Goal: Task Accomplishment & Management: Manage account settings

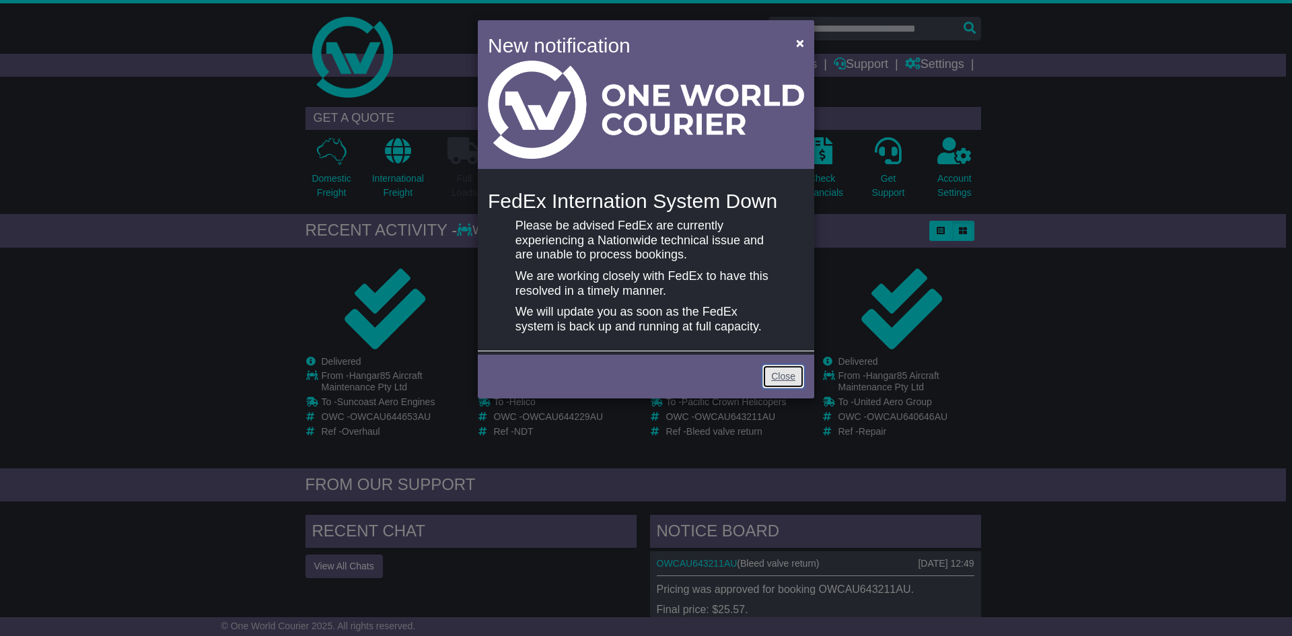
click at [792, 378] on link "Close" at bounding box center [783, 377] width 42 height 24
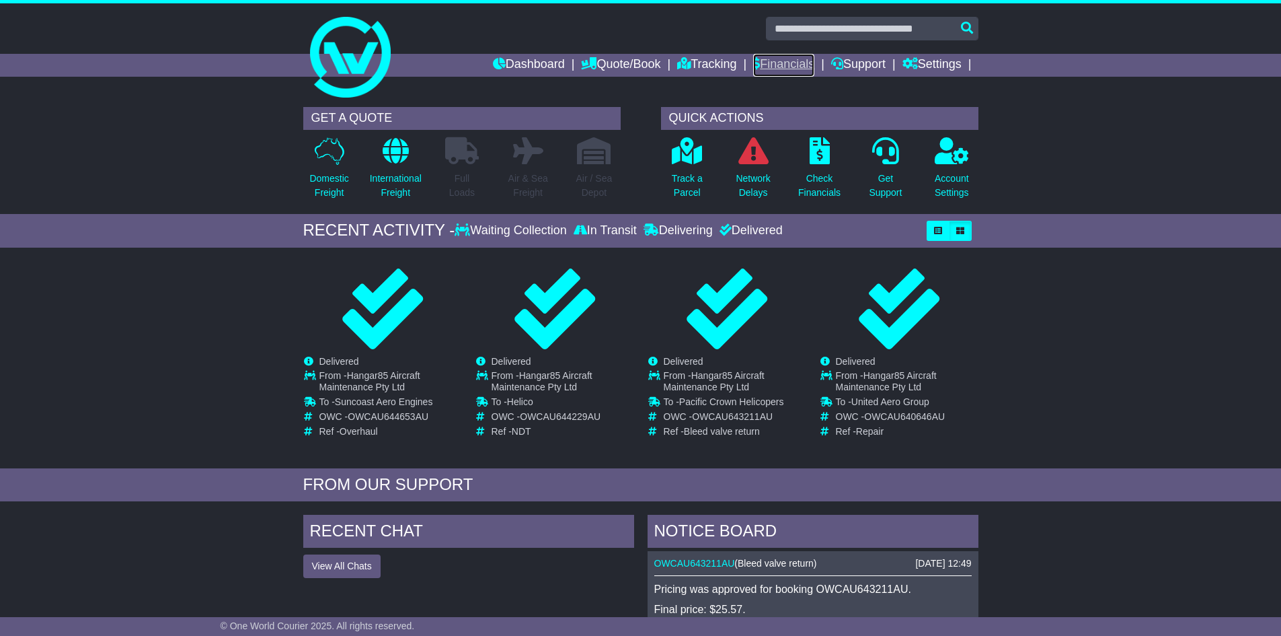
click at [794, 63] on link "Financials" at bounding box center [783, 65] width 61 height 23
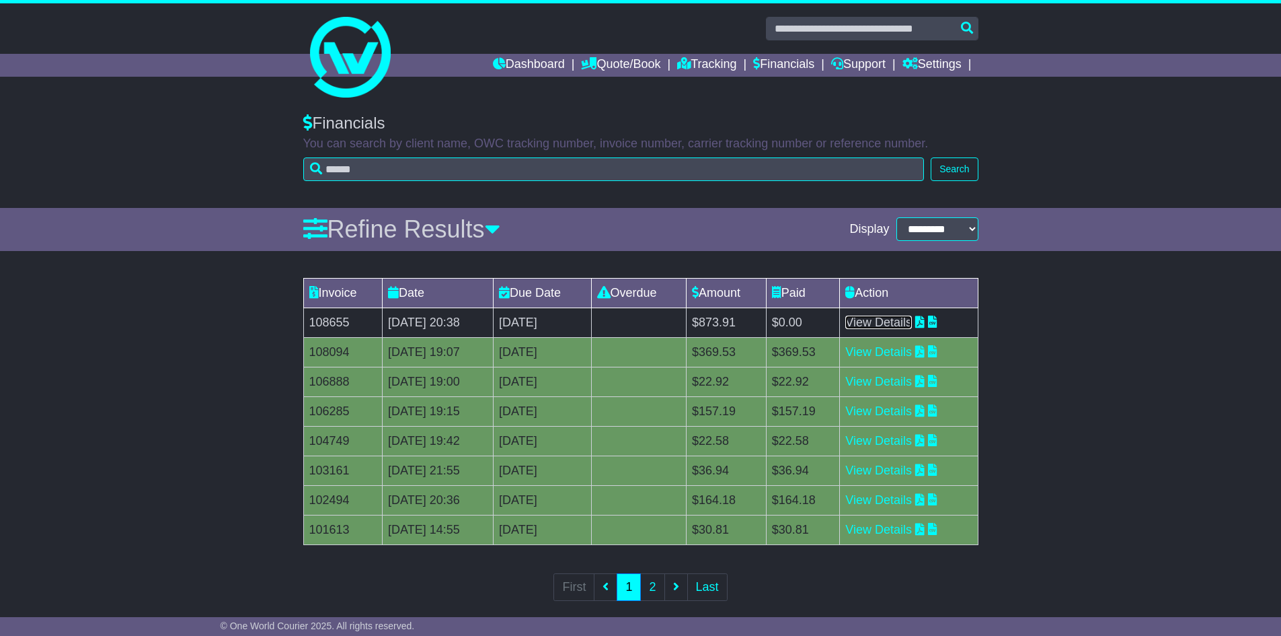
click at [912, 316] on link "View Details" at bounding box center [879, 321] width 67 height 13
click at [926, 62] on link "Settings" at bounding box center [932, 65] width 59 height 23
click at [848, 63] on link "Support" at bounding box center [858, 65] width 54 height 23
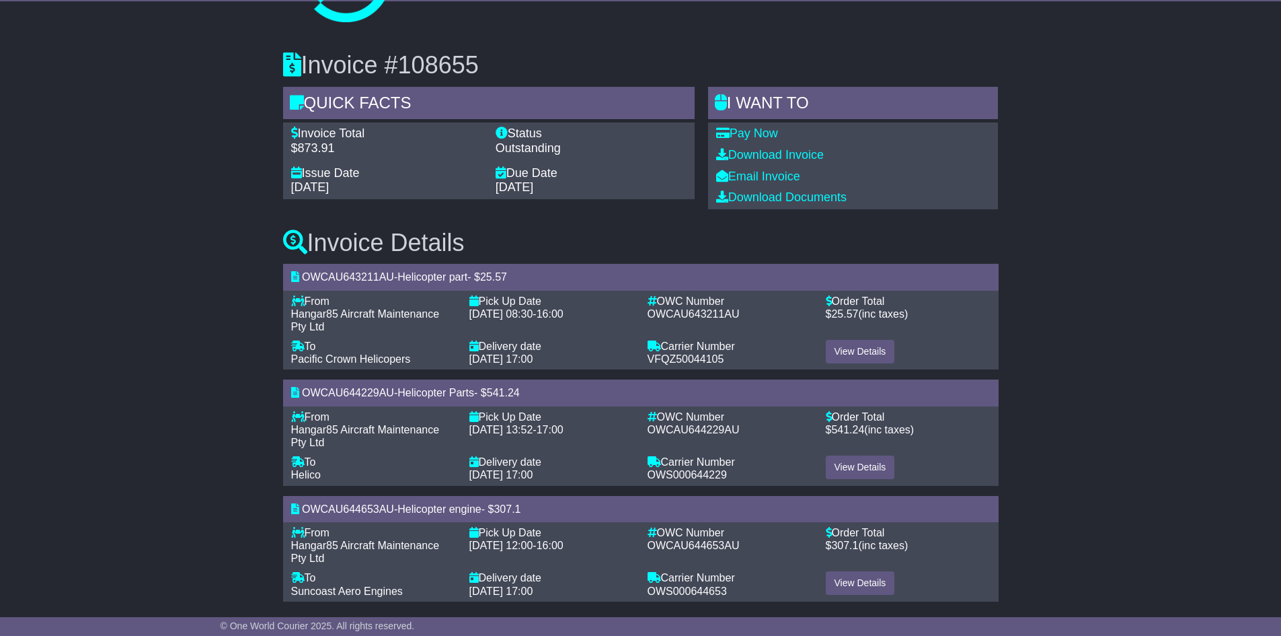
scroll to position [85, 0]
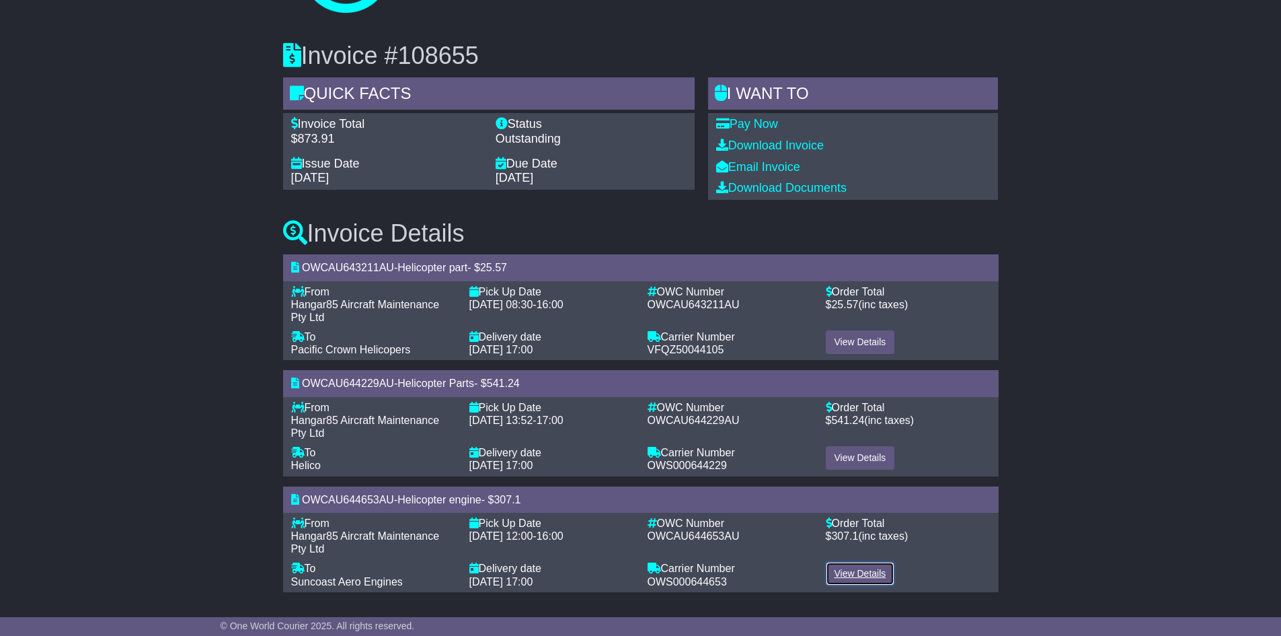
click at [857, 577] on link "View Details" at bounding box center [860, 574] width 69 height 24
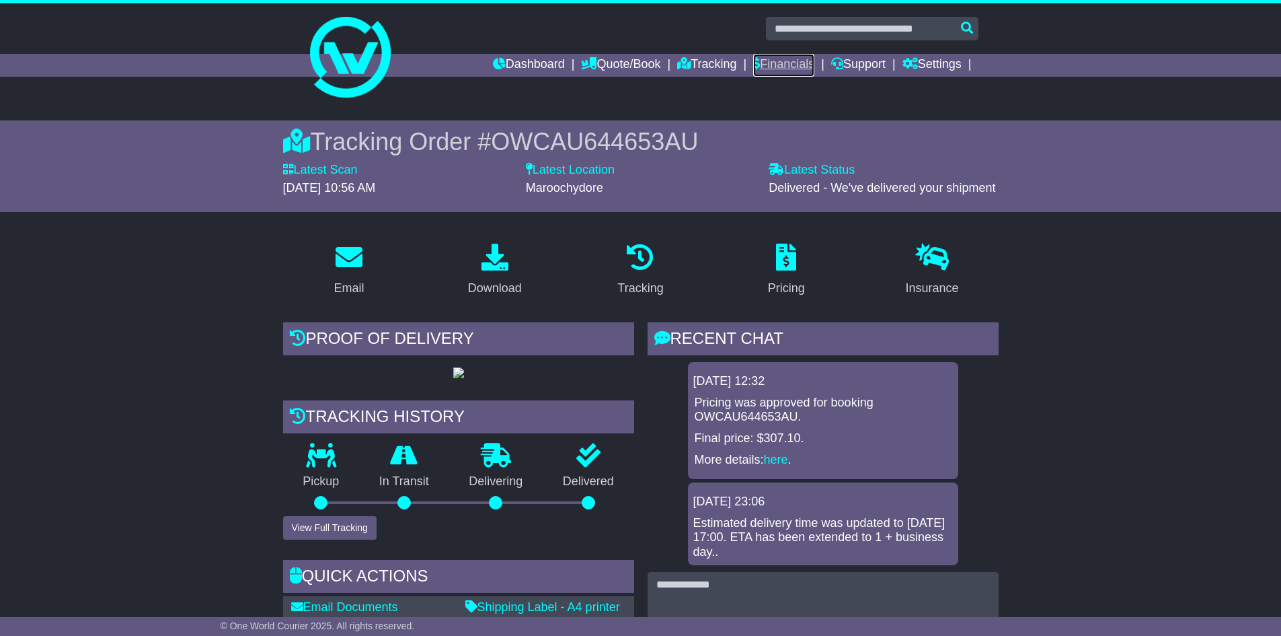
click at [775, 58] on link "Financials" at bounding box center [783, 65] width 61 height 23
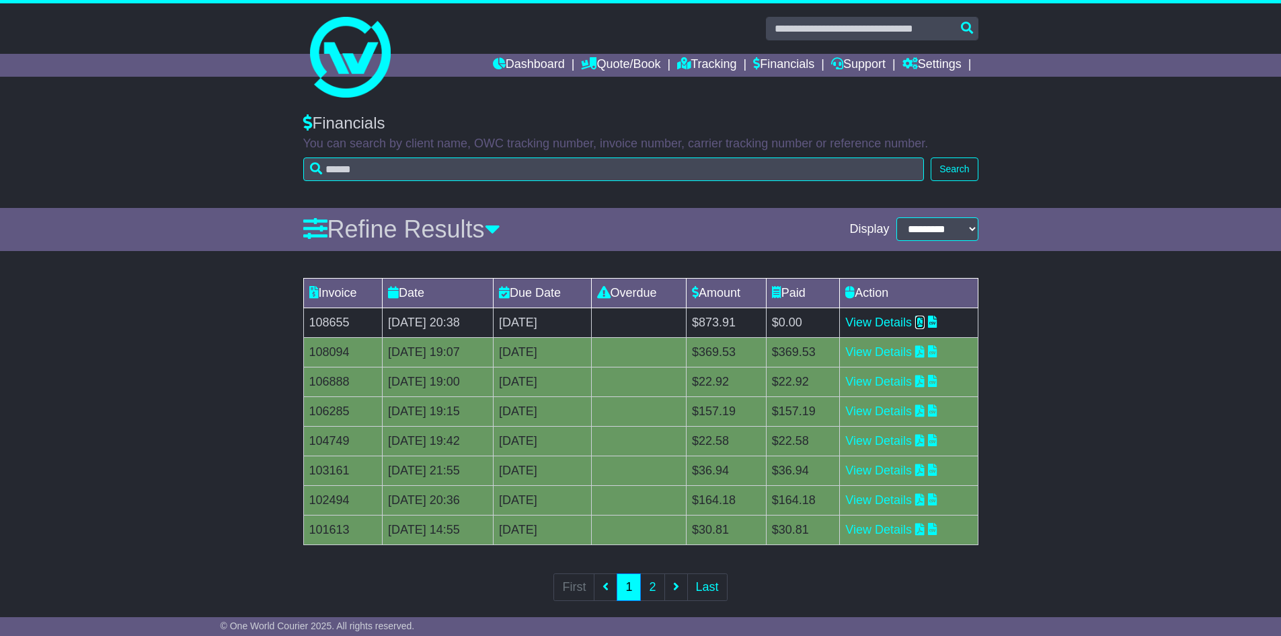
click at [925, 321] on icon at bounding box center [919, 321] width 9 height 12
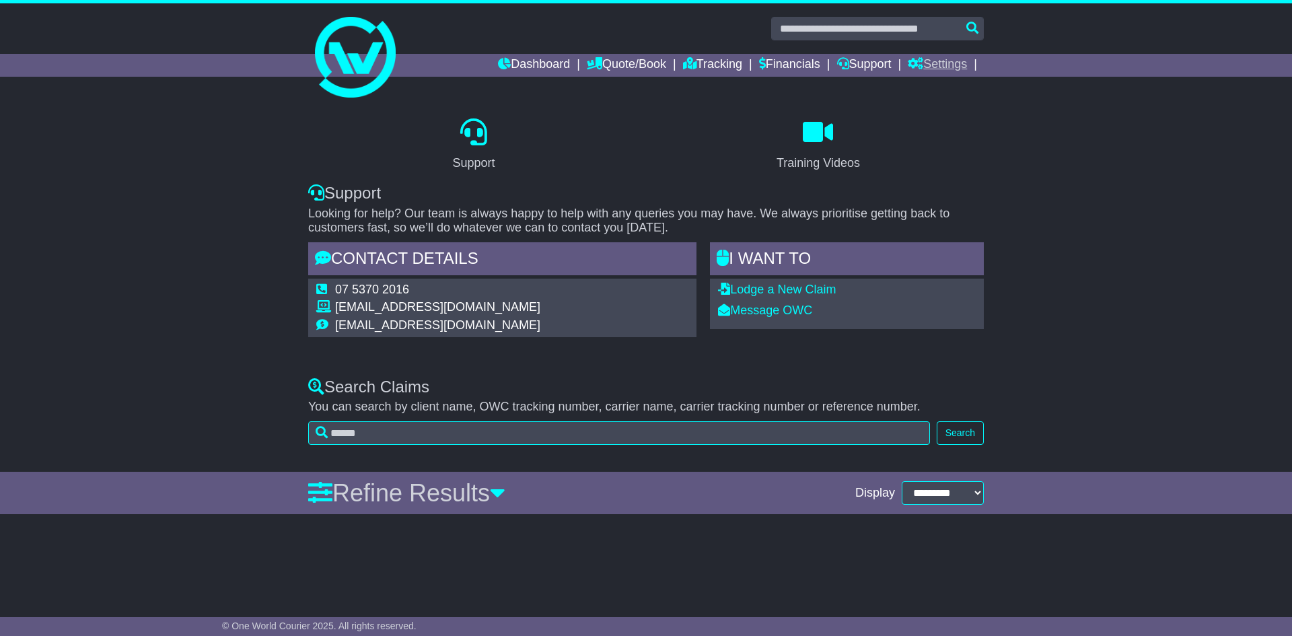
click at [949, 57] on link "Settings" at bounding box center [936, 65] width 59 height 23
click at [929, 88] on link "Settings" at bounding box center [961, 88] width 106 height 15
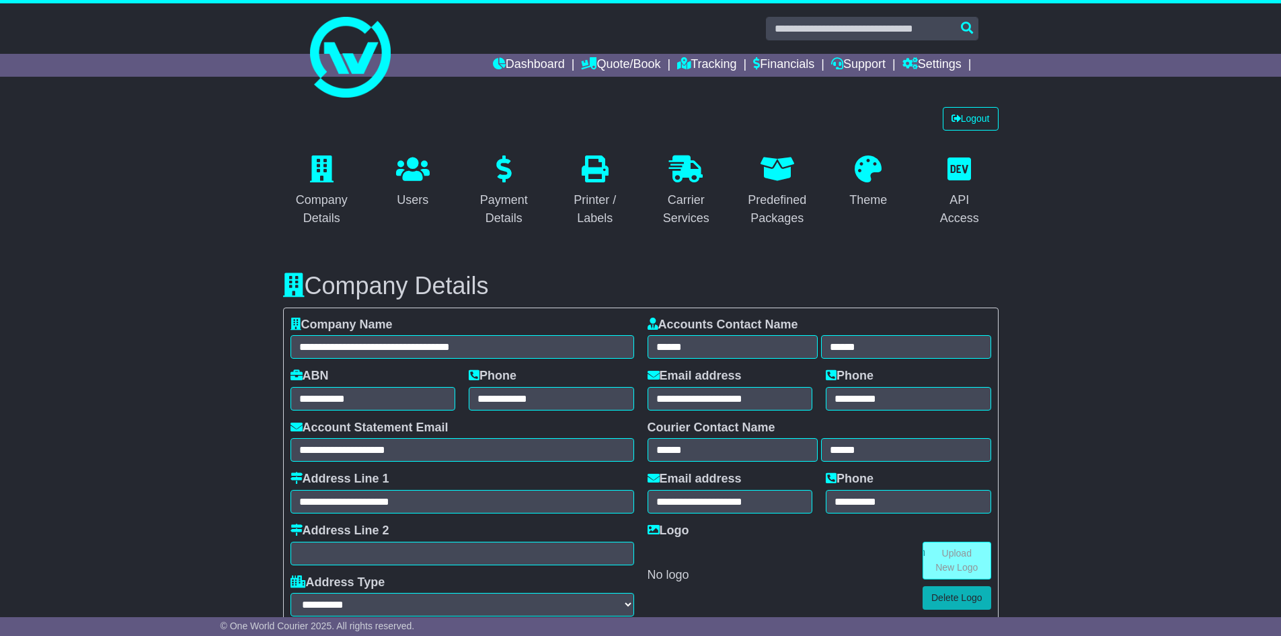
select select "**********"
select select "**"
click at [971, 116] on link "Logout" at bounding box center [971, 119] width 56 height 24
